Goal: Task Accomplishment & Management: Use online tool/utility

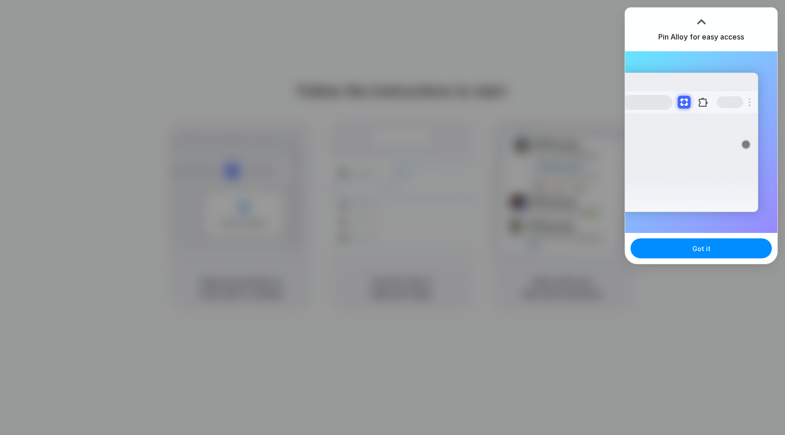
click at [393, 218] on div at bounding box center [393, 218] width 0 height 0
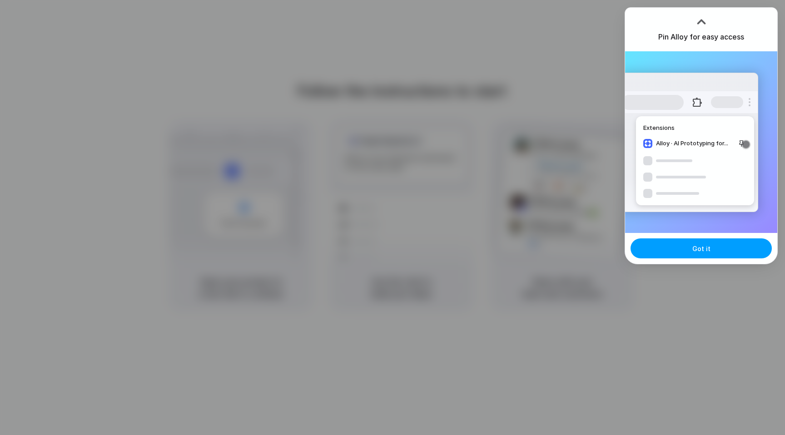
click at [687, 251] on button "Got it" at bounding box center [701, 249] width 141 height 20
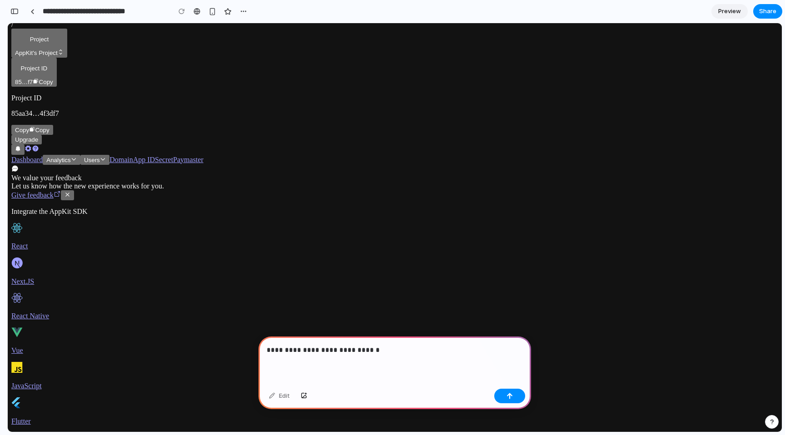
scroll to position [148, 0]
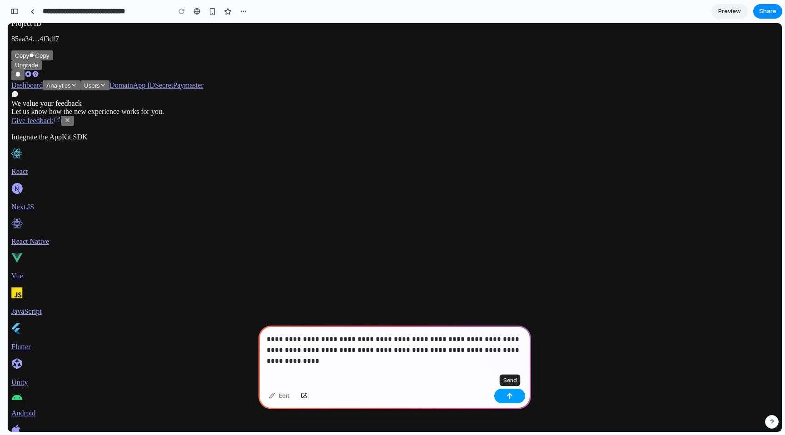
click at [513, 397] on div "button" at bounding box center [510, 396] width 6 height 6
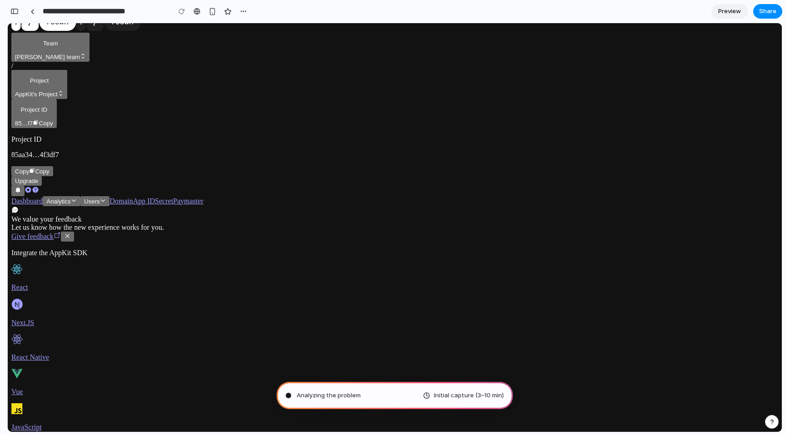
scroll to position [0, 0]
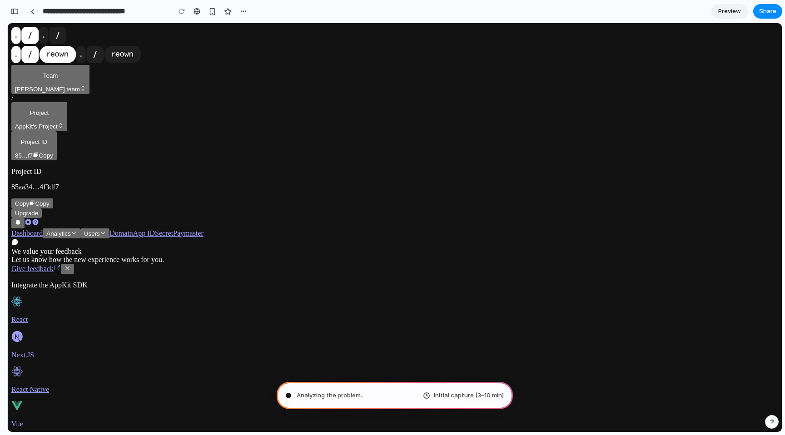
drag, startPoint x: 238, startPoint y: 197, endPoint x: 250, endPoint y: 15, distance: 182.7
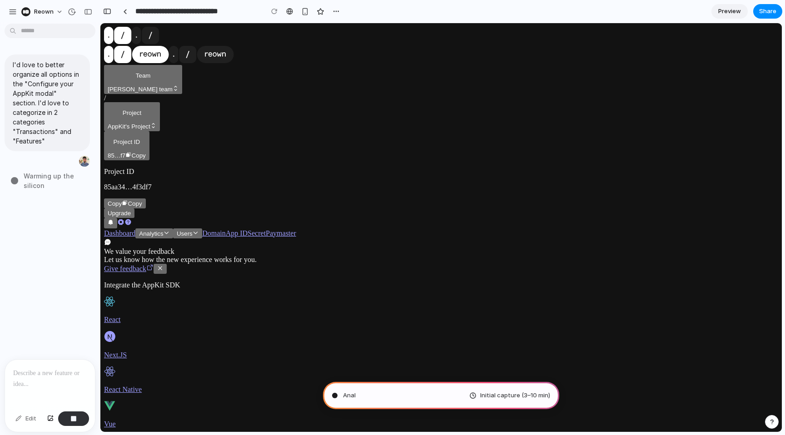
type input "**********"
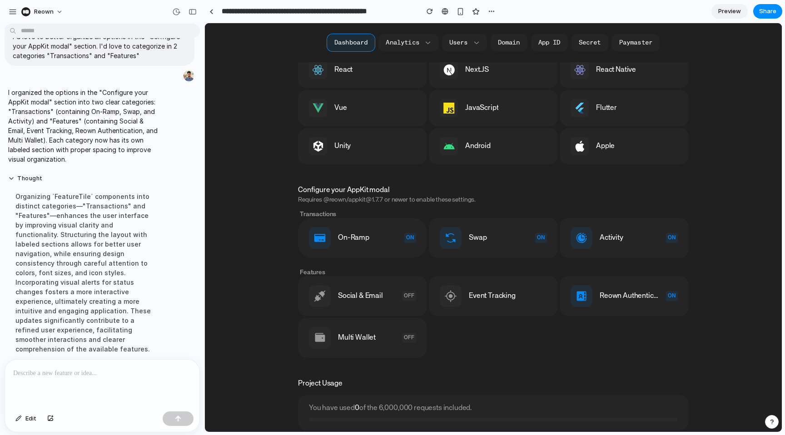
scroll to position [150, 0]
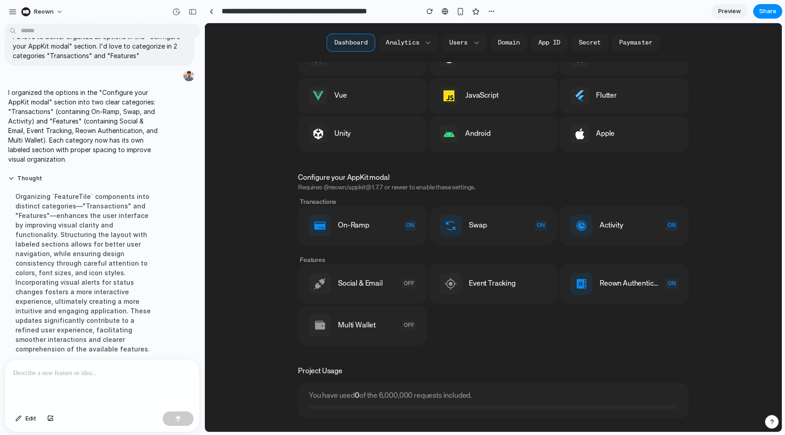
click at [472, 239] on div "Swap ON" at bounding box center [493, 226] width 129 height 40
click at [391, 232] on div "On-Ramp ON" at bounding box center [362, 226] width 129 height 40
click at [391, 308] on div "Multi Wallet OFF" at bounding box center [362, 326] width 129 height 40
click at [391, 279] on div "Social & Email OFF" at bounding box center [362, 284] width 129 height 40
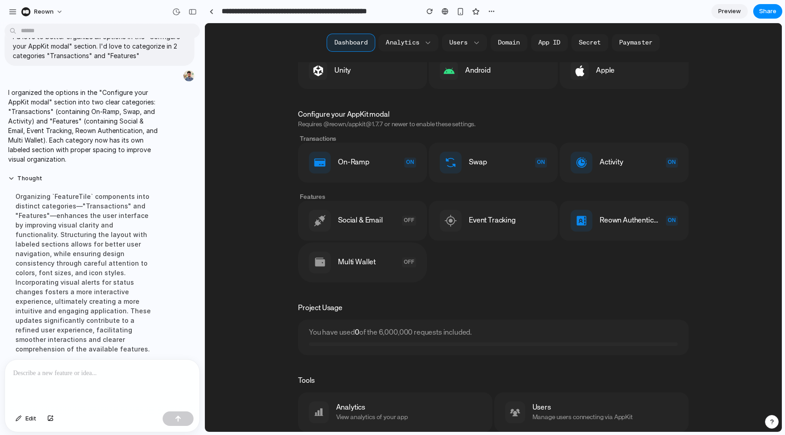
scroll to position [215, 0]
click at [455, 285] on div "We value your feedback Let us know how the new experience works for you. Give f…" at bounding box center [493, 235] width 409 height 676
click at [405, 264] on div "OFF" at bounding box center [409, 260] width 14 height 10
click at [357, 212] on div "Social & Email OFF" at bounding box center [362, 219] width 129 height 40
